Goal: Task Accomplishment & Management: Use online tool/utility

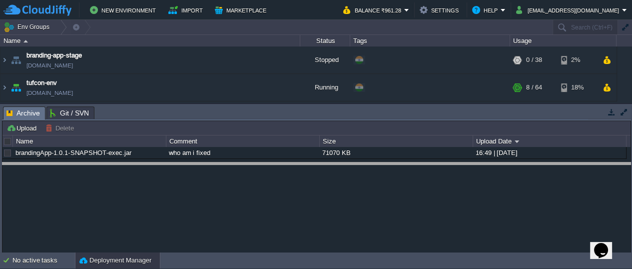
drag, startPoint x: 295, startPoint y: 109, endPoint x: 287, endPoint y: 167, distance: 58.0
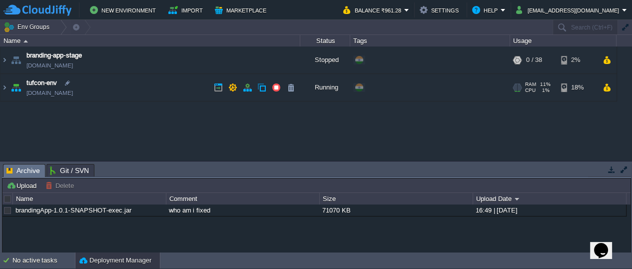
click at [13, 86] on img at bounding box center [16, 87] width 14 height 27
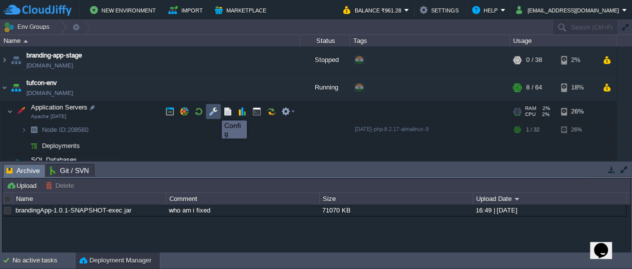
click at [214, 111] on button "button" at bounding box center [213, 111] width 9 height 9
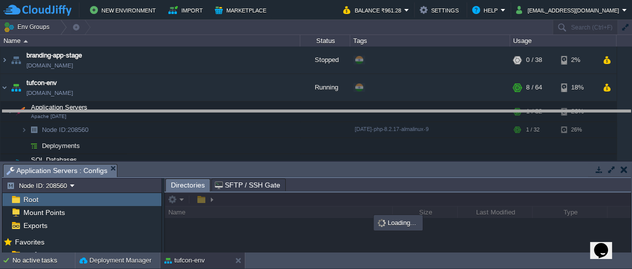
drag, startPoint x: 205, startPoint y: 170, endPoint x: 205, endPoint y: 114, distance: 55.4
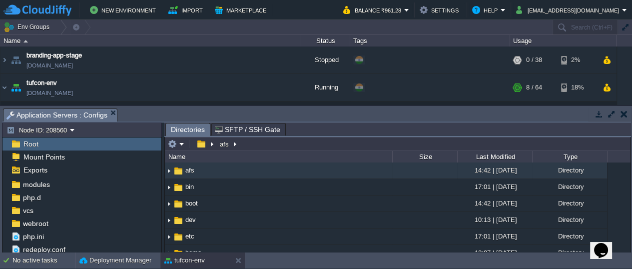
scroll to position [106, 0]
click at [34, 222] on span "webroot" at bounding box center [35, 222] width 29 height 9
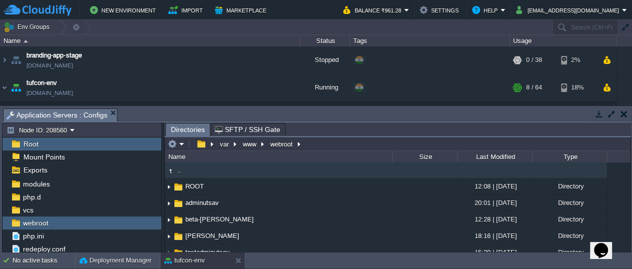
drag, startPoint x: 630, startPoint y: 170, endPoint x: 628, endPoint y: 179, distance: 9.6
click at [628, 179] on div ".. ROOT 12:08 | [DATE] Directory adminutsav 20:01 | [DATE] Directory beta-[PERS…" at bounding box center [397, 206] width 465 height 89
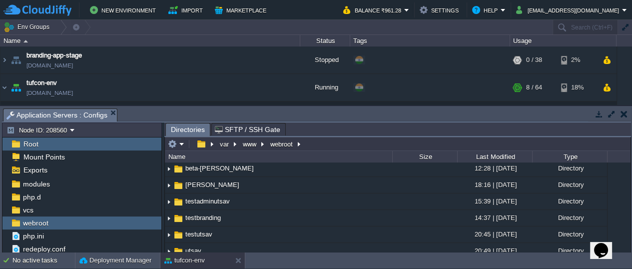
scroll to position [58, 0]
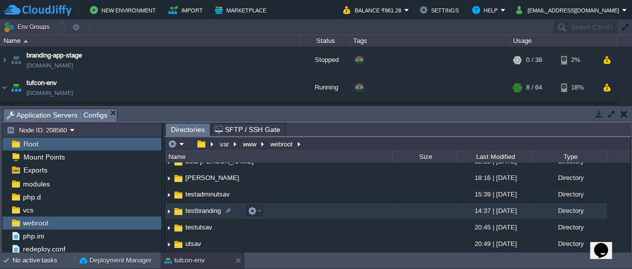
click at [200, 209] on span "testbranding" at bounding box center [203, 210] width 38 height 8
click at [198, 209] on span "testbranding" at bounding box center [203, 210] width 38 height 8
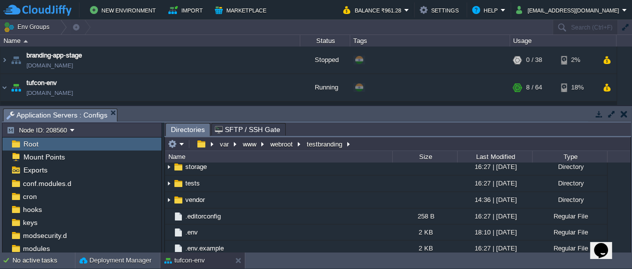
scroll to position [0, 0]
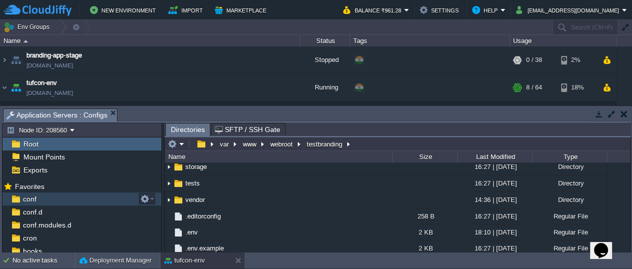
click at [23, 196] on span "conf" at bounding box center [29, 198] width 17 height 9
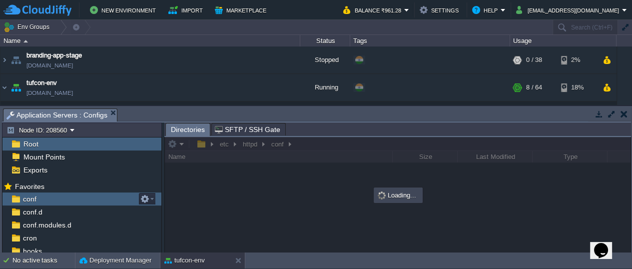
click at [23, 196] on span "conf" at bounding box center [29, 198] width 17 height 9
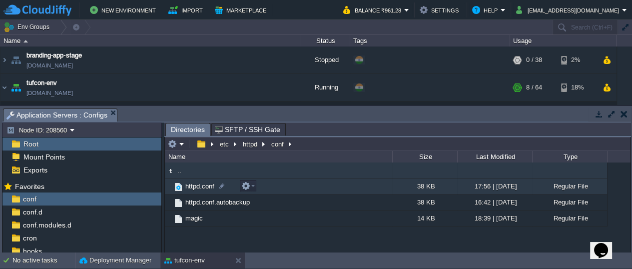
click at [191, 185] on span "httpd.conf" at bounding box center [200, 186] width 32 height 8
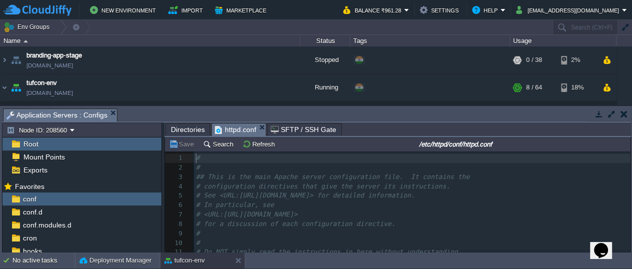
scroll to position [3, 0]
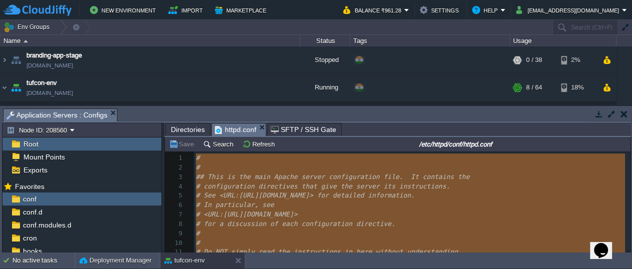
type textarea "-"
click at [298, 215] on span "# <URL:[URL][DOMAIN_NAME]>" at bounding box center [247, 213] width 102 height 7
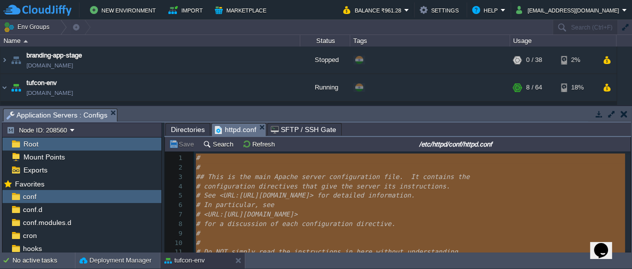
scroll to position [0, 0]
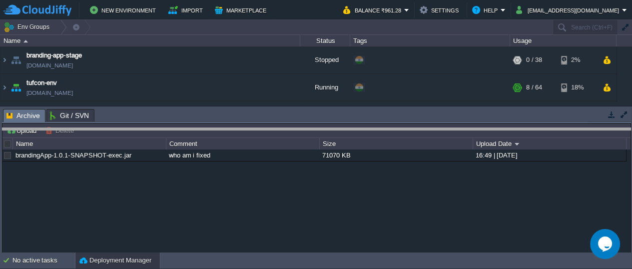
drag, startPoint x: 370, startPoint y: 114, endPoint x: 373, endPoint y: 136, distance: 22.2
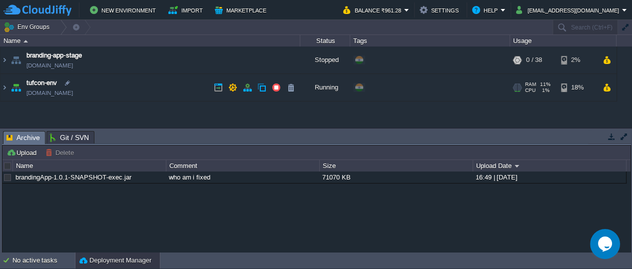
click at [16, 89] on img at bounding box center [16, 87] width 14 height 27
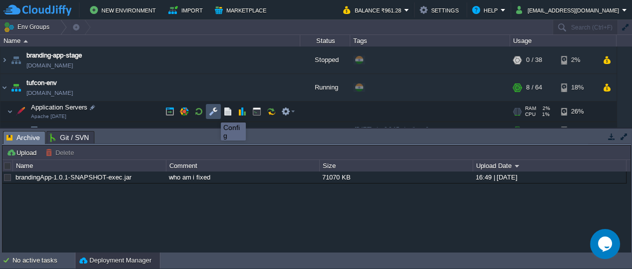
click at [214, 113] on button "button" at bounding box center [213, 111] width 9 height 9
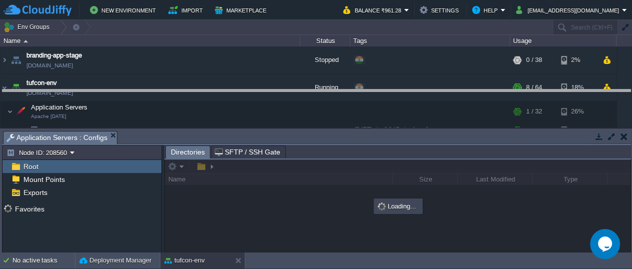
drag, startPoint x: 224, startPoint y: 136, endPoint x: 222, endPoint y: 94, distance: 42.5
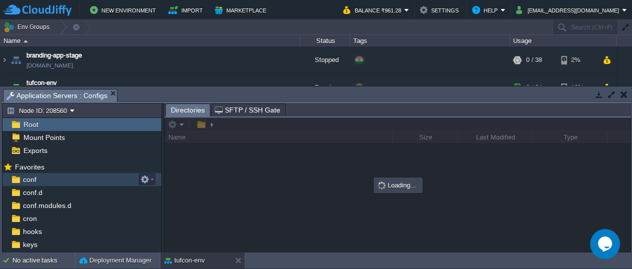
click at [22, 179] on span "conf" at bounding box center [29, 179] width 17 height 9
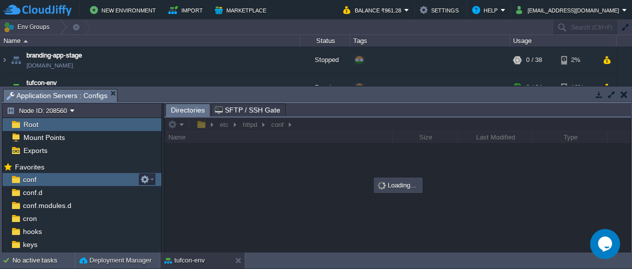
click at [22, 179] on span "conf" at bounding box center [29, 179] width 17 height 9
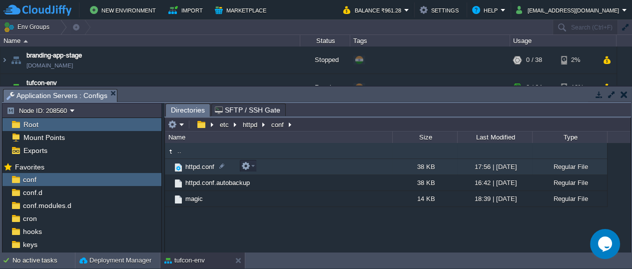
click at [195, 165] on span "httpd.conf" at bounding box center [200, 166] width 32 height 8
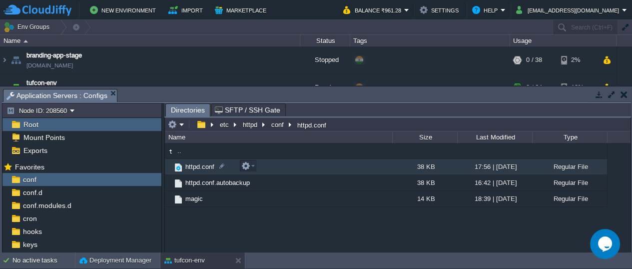
click at [195, 165] on span "httpd.conf" at bounding box center [200, 166] width 32 height 8
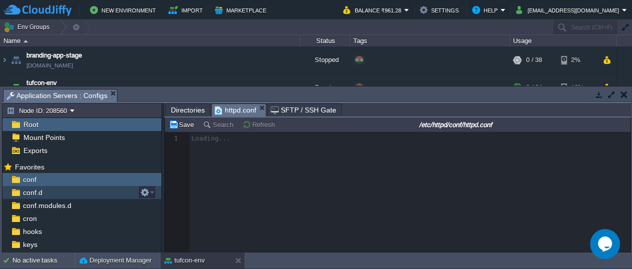
click at [41, 191] on span "conf.d" at bounding box center [32, 192] width 23 height 9
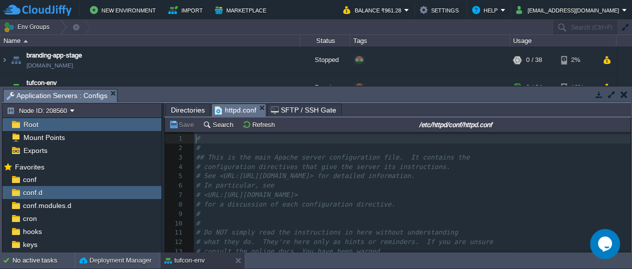
scroll to position [3, 0]
click at [233, 107] on span "httpd.conf" at bounding box center [235, 110] width 41 height 12
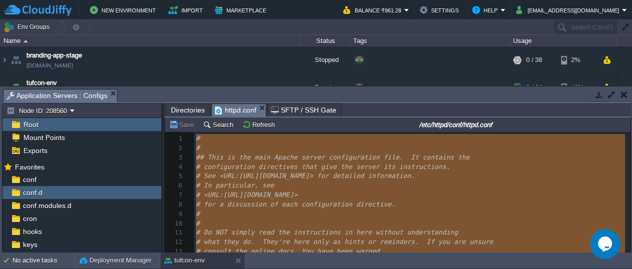
type textarea "-"
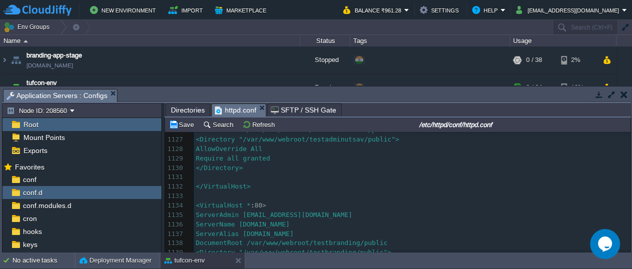
scroll to position [10624, 0]
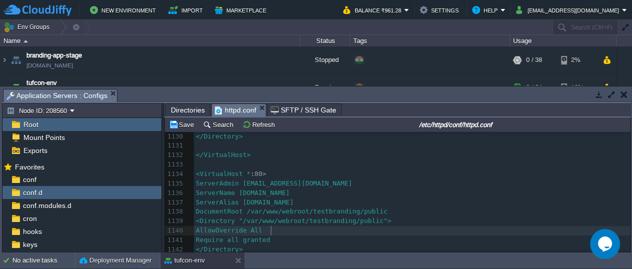
click at [445, 228] on pre "AllowOverride All" at bounding box center [412, 230] width 436 height 9
click at [183, 120] on button "Save" at bounding box center [183, 124] width 28 height 9
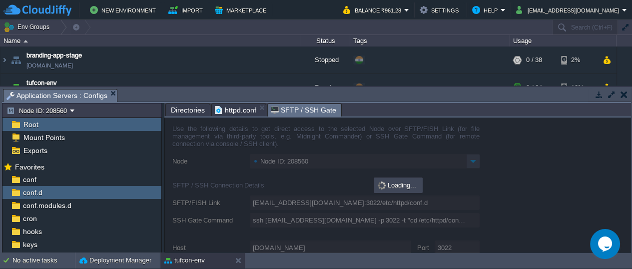
click at [294, 110] on span "SFTP / SSH Gate" at bounding box center [303, 110] width 65 height 12
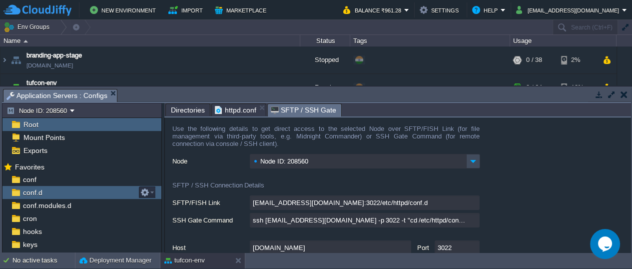
click at [28, 192] on span "conf.d" at bounding box center [32, 192] width 23 height 9
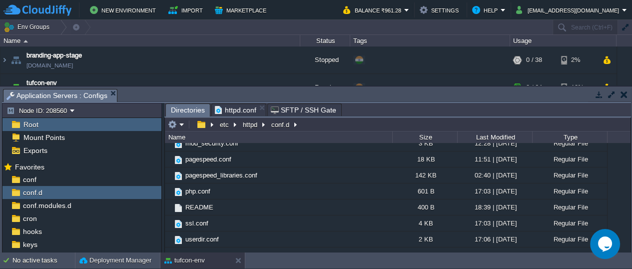
scroll to position [112, 0]
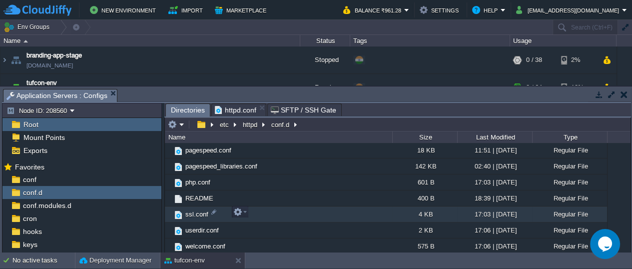
click at [191, 213] on span "ssl.conf" at bounding box center [197, 214] width 26 height 8
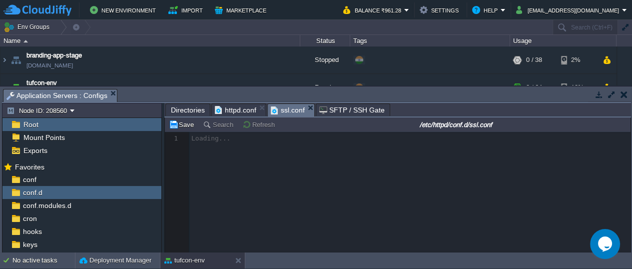
scroll to position [3, 0]
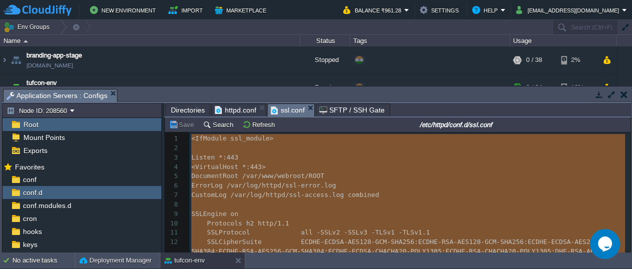
type textarea "-"
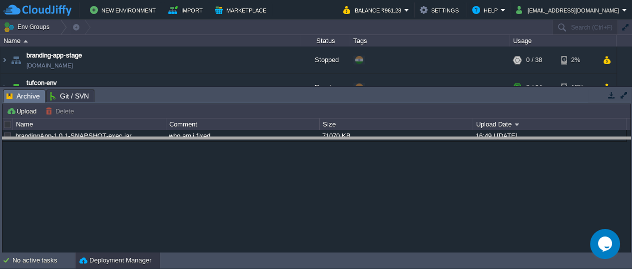
drag, startPoint x: 210, startPoint y: 92, endPoint x: 209, endPoint y: 143, distance: 50.4
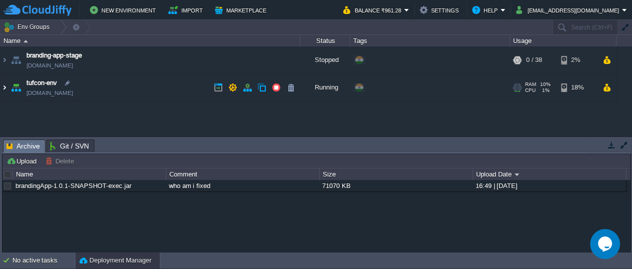
click at [3, 87] on img at bounding box center [4, 87] width 8 height 27
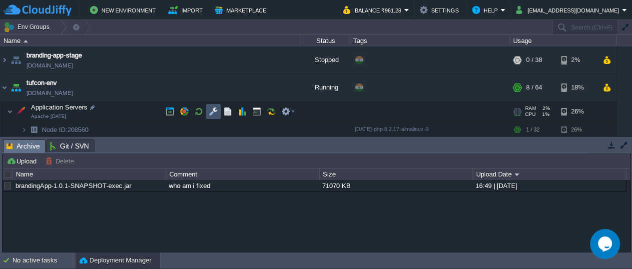
click at [210, 110] on button "button" at bounding box center [213, 111] width 9 height 9
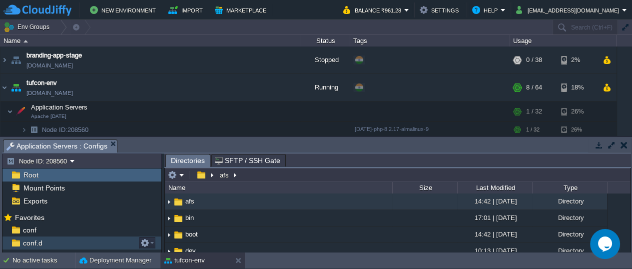
click at [40, 242] on span "conf.d" at bounding box center [32, 242] width 23 height 9
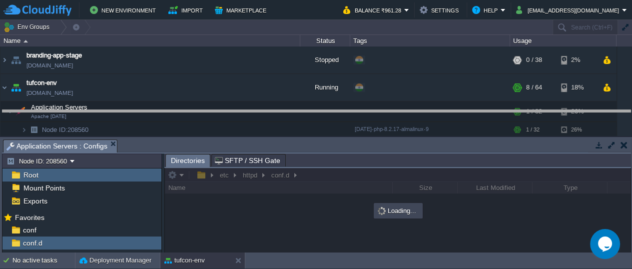
drag, startPoint x: 294, startPoint y: 141, endPoint x: 289, endPoint y: 109, distance: 31.9
click at [289, 109] on body "New Environment Import Marketplace Bonus ₹0.00 Upgrade Account Balance ₹961.28 …" at bounding box center [316, 134] width 632 height 269
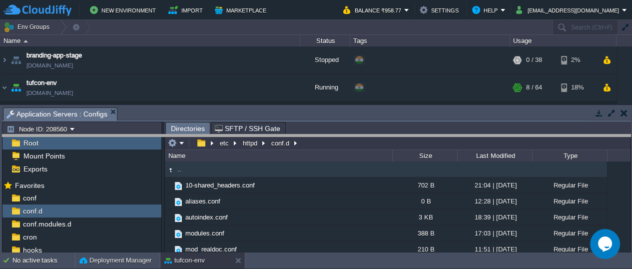
drag, startPoint x: 375, startPoint y: 113, endPoint x: 379, endPoint y: 139, distance: 26.8
